Goal: Task Accomplishment & Management: Manage account settings

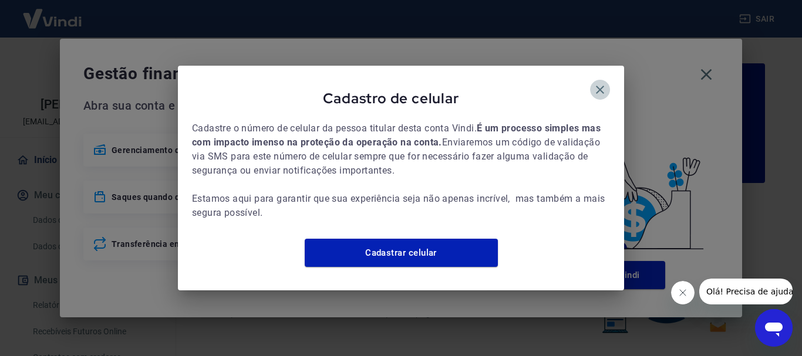
drag, startPoint x: 603, startPoint y: 84, endPoint x: 652, endPoint y: 72, distance: 50.1
click at [602, 83] on icon "button" at bounding box center [600, 90] width 14 height 14
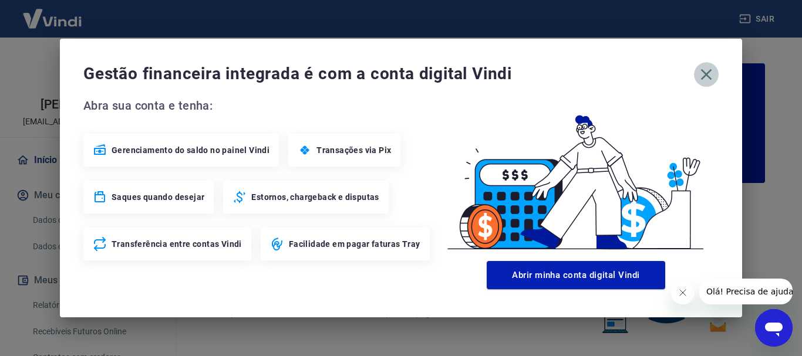
click at [702, 67] on icon "button" at bounding box center [706, 74] width 19 height 19
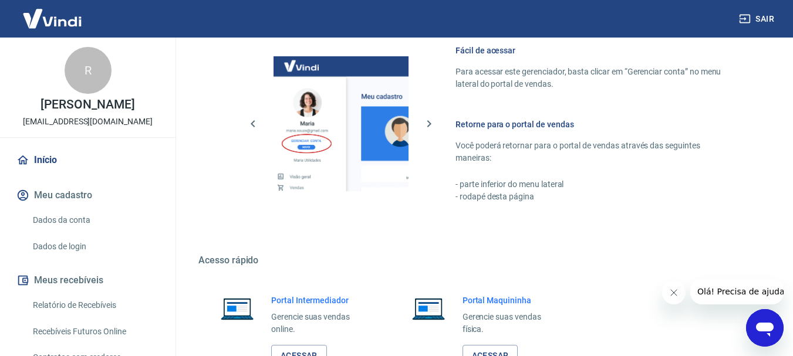
scroll to position [728, 0]
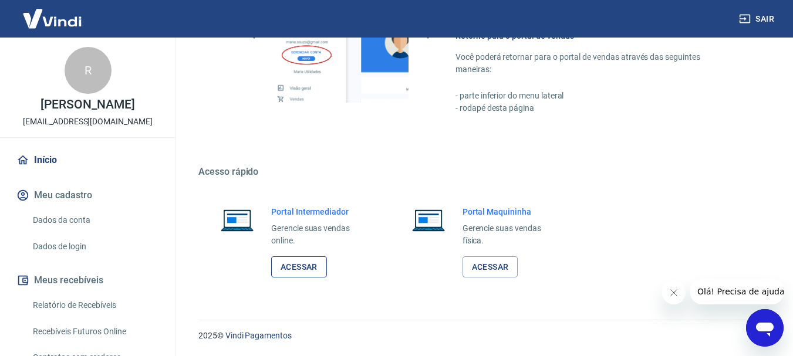
click at [313, 270] on link "Acessar" at bounding box center [299, 267] width 56 height 22
